Goal: Task Accomplishment & Management: Use online tool/utility

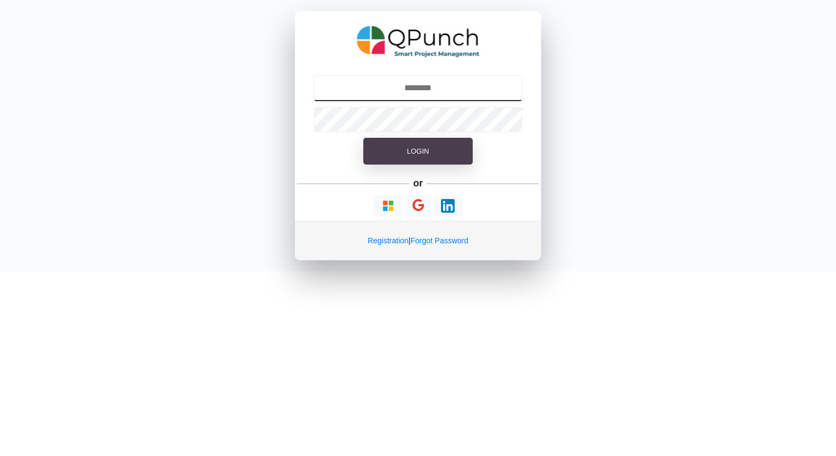
type input "**********"
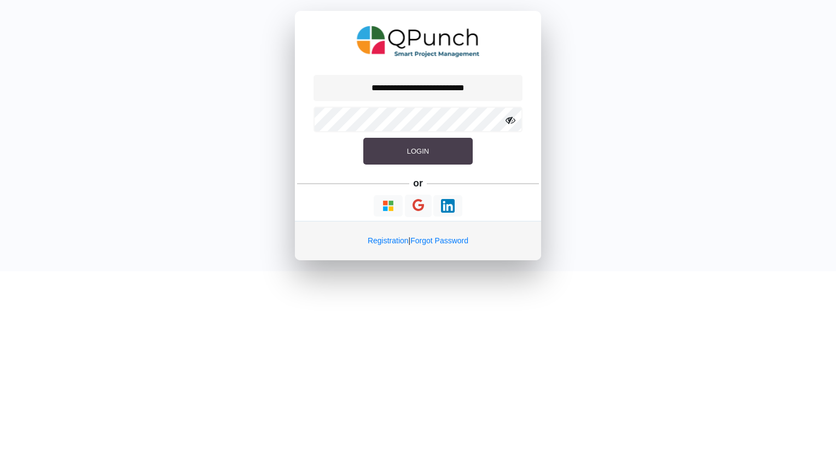
click at [418, 151] on span "Login" at bounding box center [418, 151] width 22 height 8
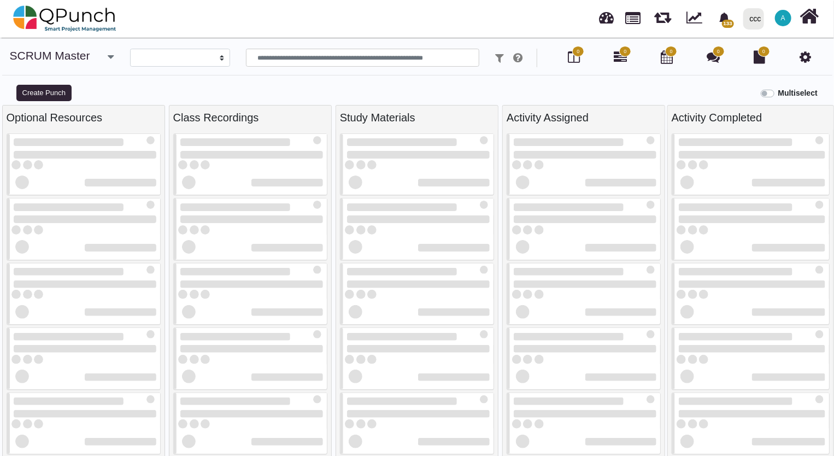
select select
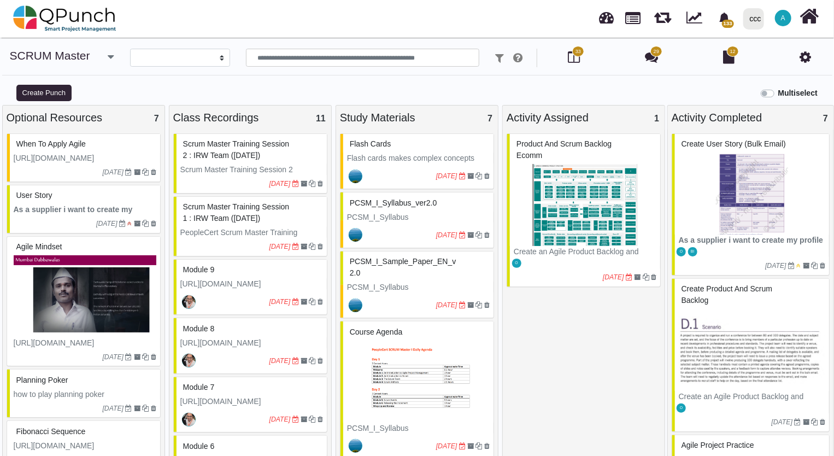
click at [757, 22] on div "ccc" at bounding box center [755, 18] width 11 height 19
click at [763, 52] on link "IRW" at bounding box center [776, 49] width 75 height 15
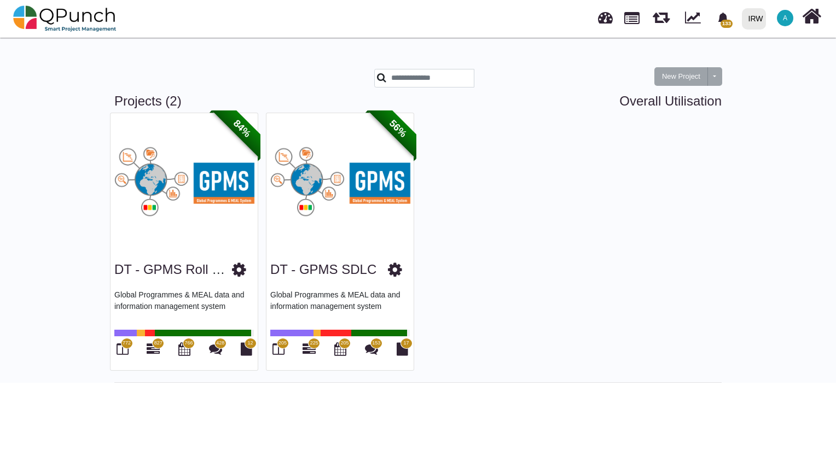
click at [372, 183] on img at bounding box center [339, 181] width 147 height 137
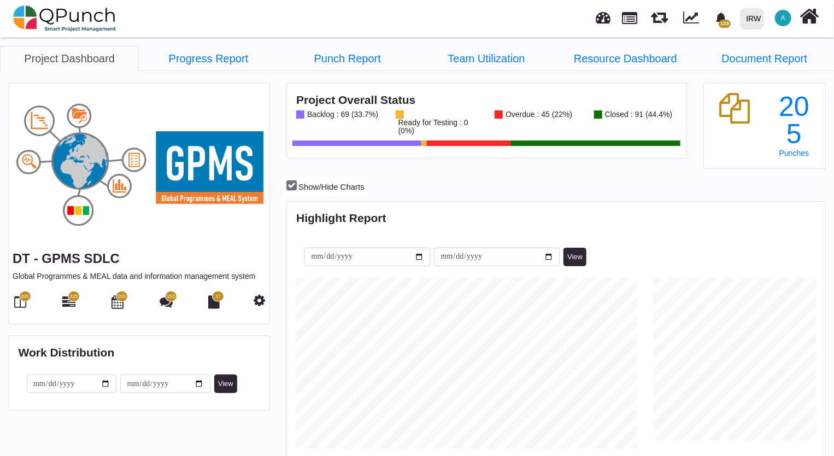
scroll to position [236, 536]
click at [19, 301] on icon at bounding box center [21, 301] width 12 height 13
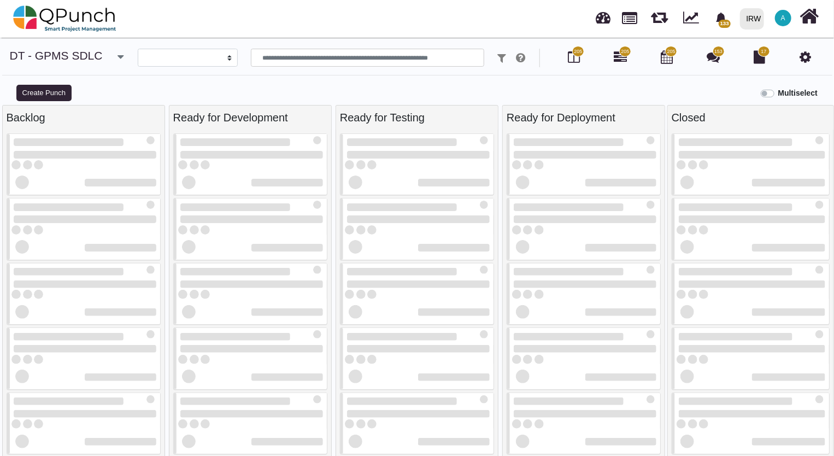
select select
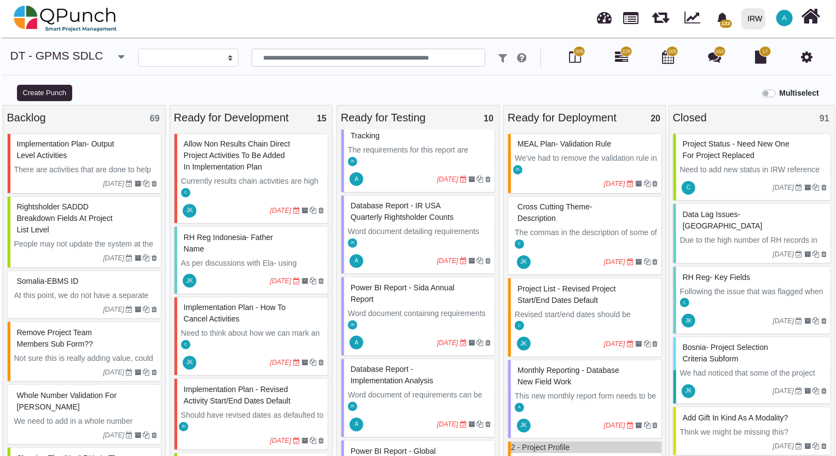
scroll to position [256, 0]
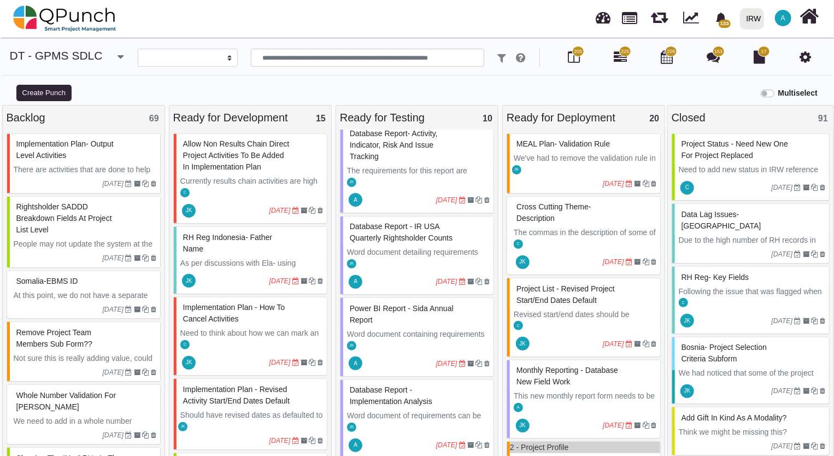
click at [387, 247] on div "Database Report - IR USA Quarterly Rightsholder Counts" at bounding box center [418, 232] width 143 height 28
select select "**********"
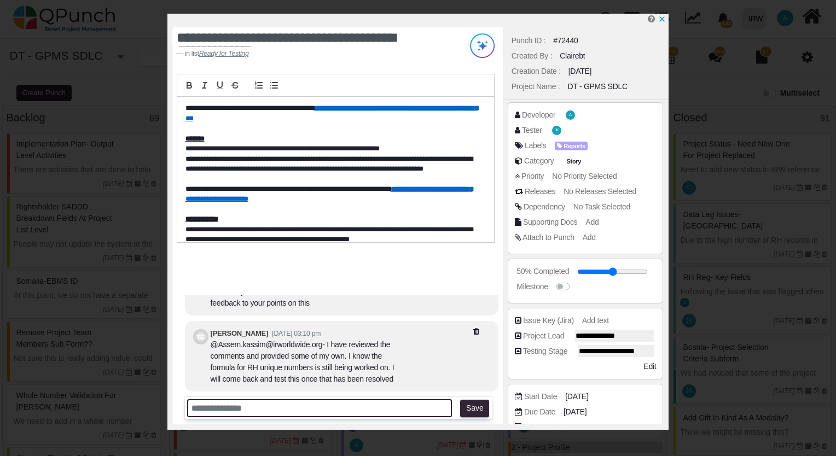
click at [288, 410] on input "text" at bounding box center [319, 408] width 265 height 18
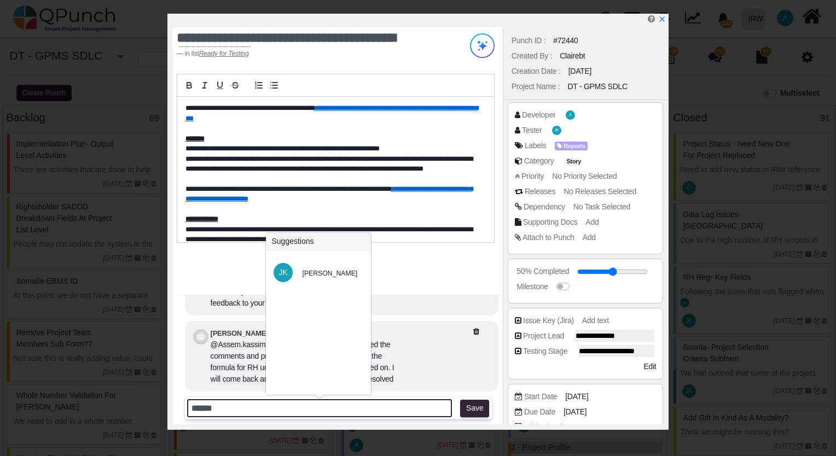
type input "******"
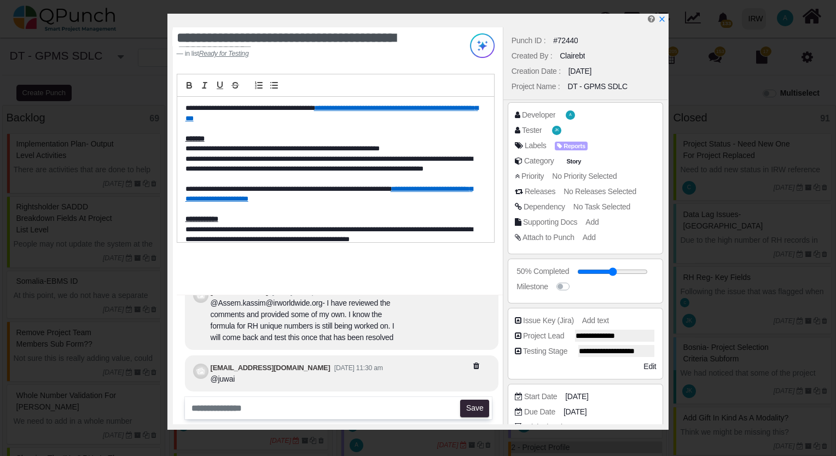
click at [471, 366] on div at bounding box center [437, 373] width 109 height 23
click at [477, 365] on icon at bounding box center [489, 366] width 33 height 8
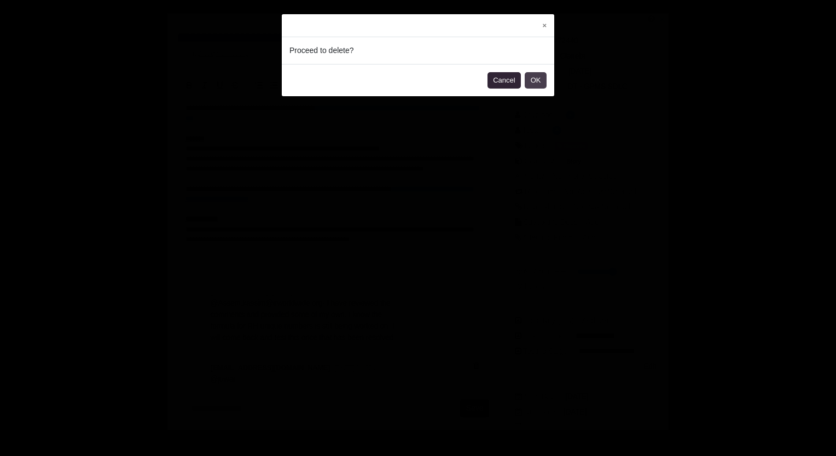
click at [538, 83] on button "OK" at bounding box center [535, 80] width 22 height 16
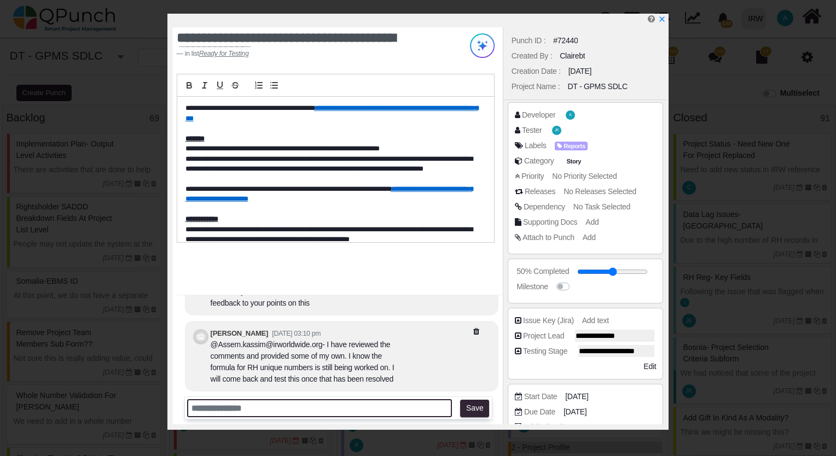
click at [285, 408] on input "text" at bounding box center [319, 408] width 265 height 18
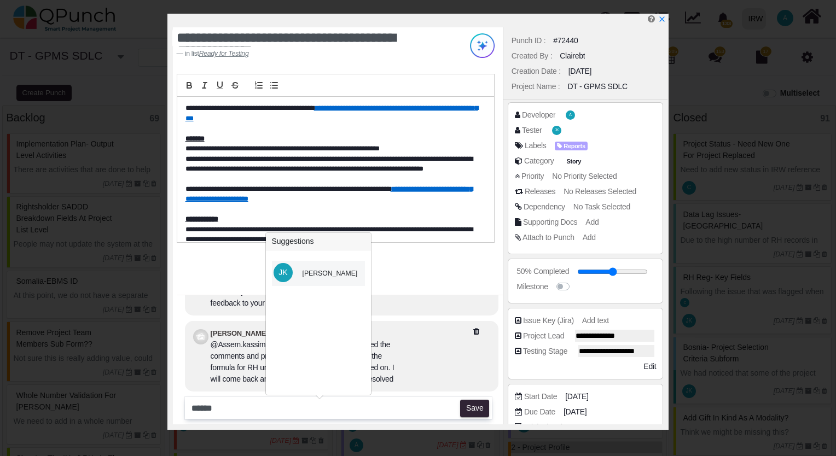
click at [341, 273] on div "[PERSON_NAME]" at bounding box center [329, 274] width 55 height 10
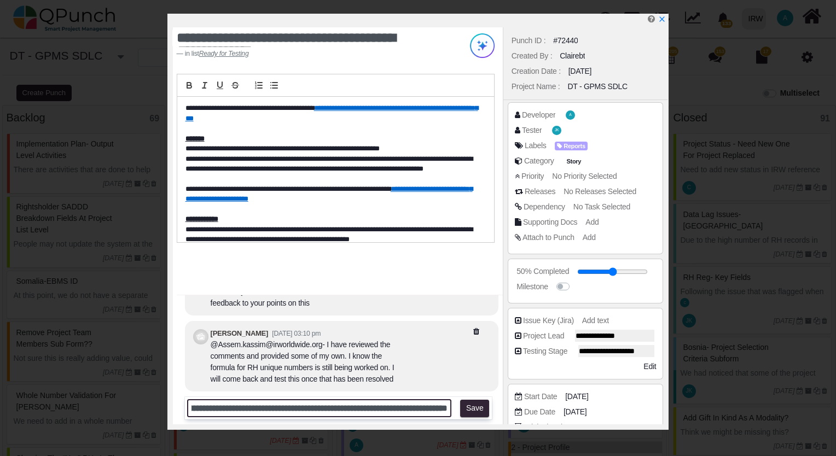
scroll to position [0, 197]
type input "**********"
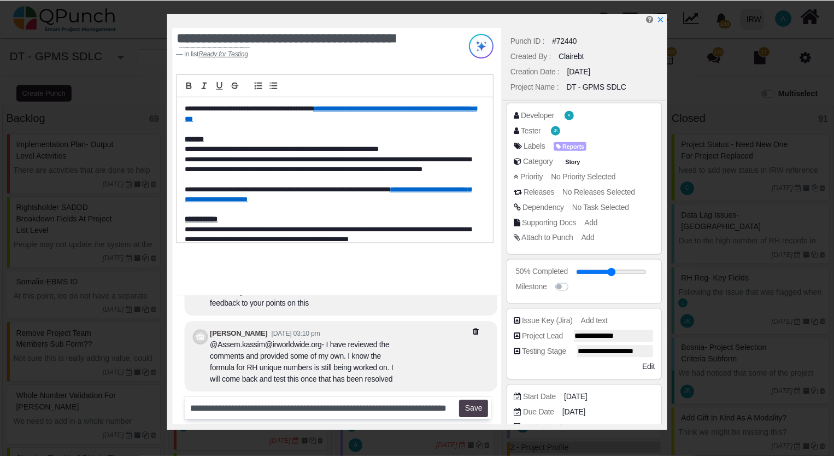
scroll to position [0, 0]
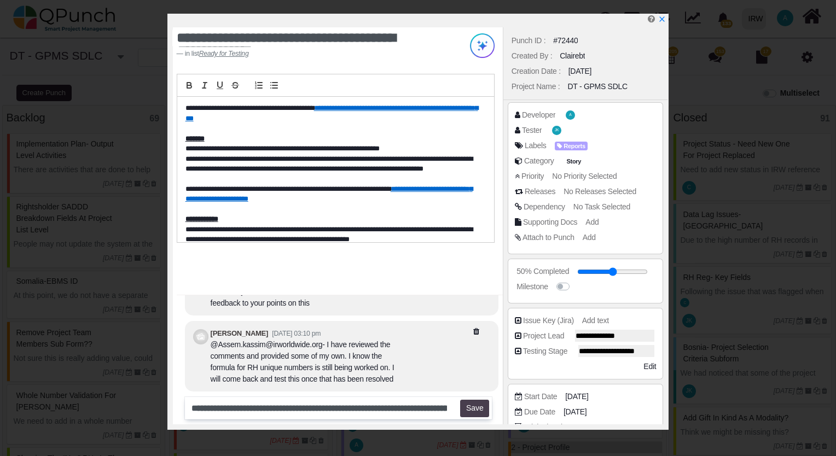
click at [469, 408] on button "Save" at bounding box center [474, 408] width 29 height 17
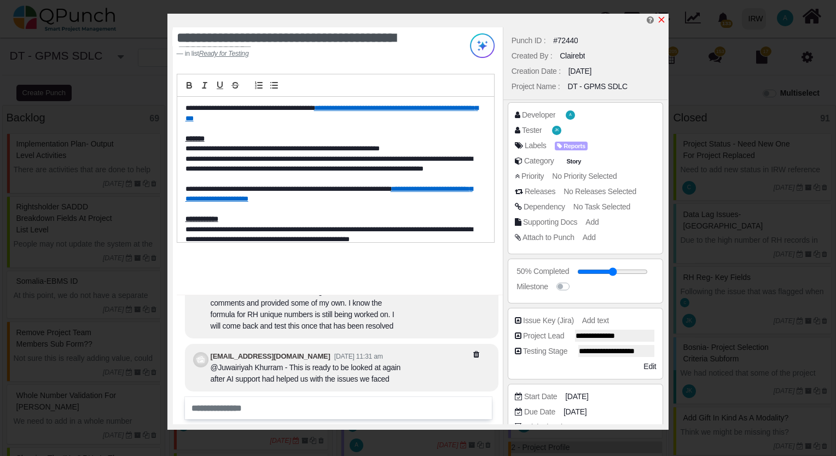
click at [661, 21] on icon "x" at bounding box center [661, 20] width 6 height 6
